Goal: Navigation & Orientation: Find specific page/section

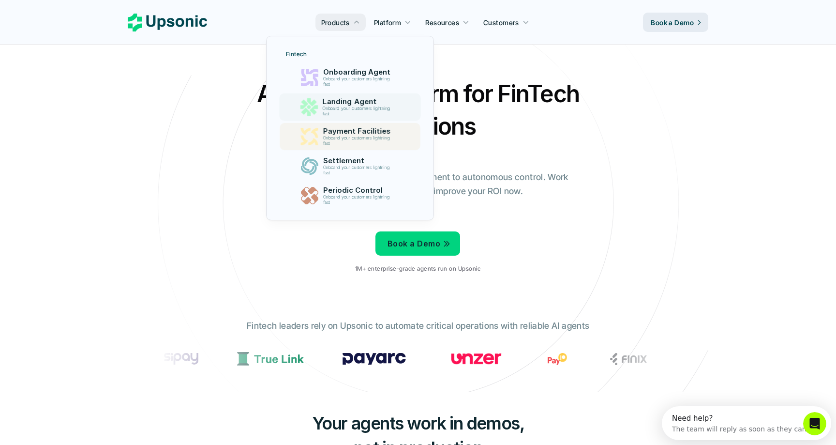
click at [377, 133] on p "Payment Facilities" at bounding box center [359, 131] width 72 height 9
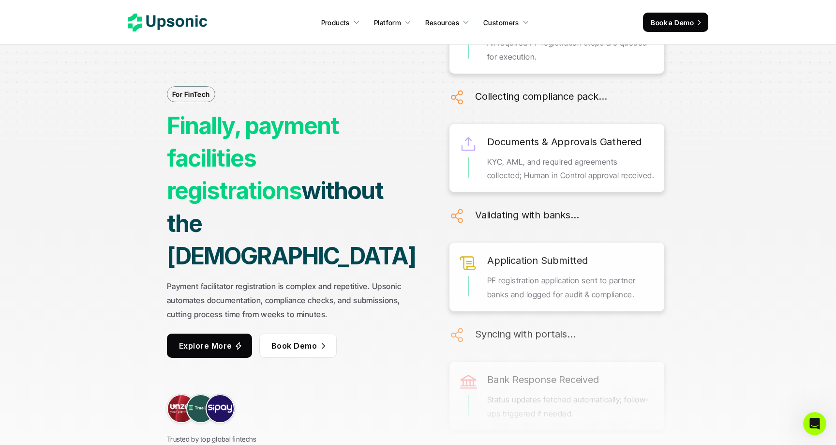
click at [200, 26] on icon at bounding box center [167, 23] width 79 height 18
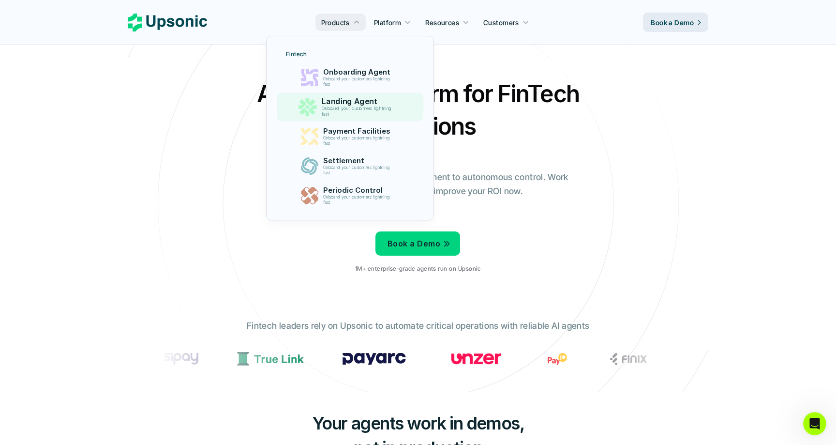
click at [374, 120] on link "Landing Agent Onboard your customers lightning fast" at bounding box center [349, 107] width 147 height 29
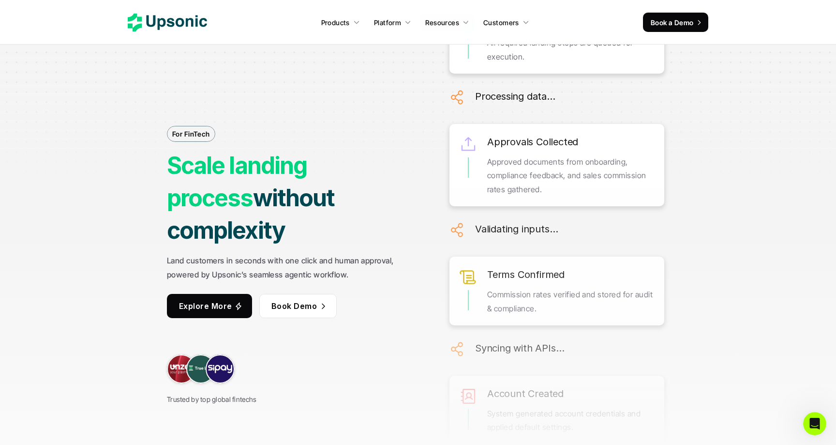
click at [182, 27] on icon at bounding box center [167, 23] width 79 height 18
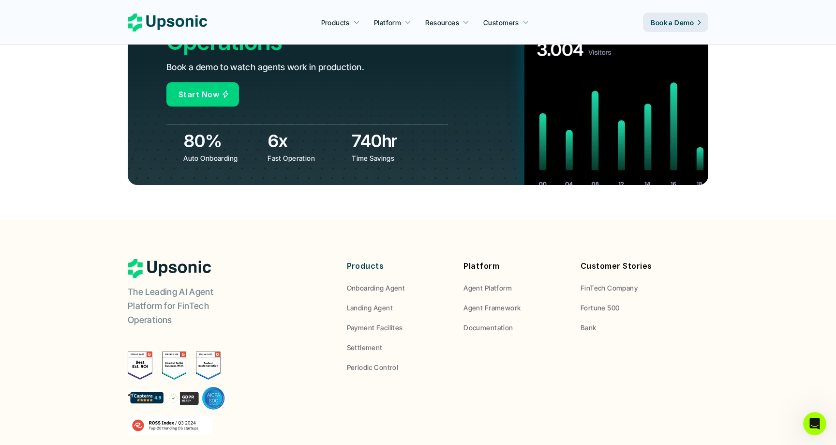
scroll to position [3600, 0]
